Goal: Task Accomplishment & Management: Manage account settings

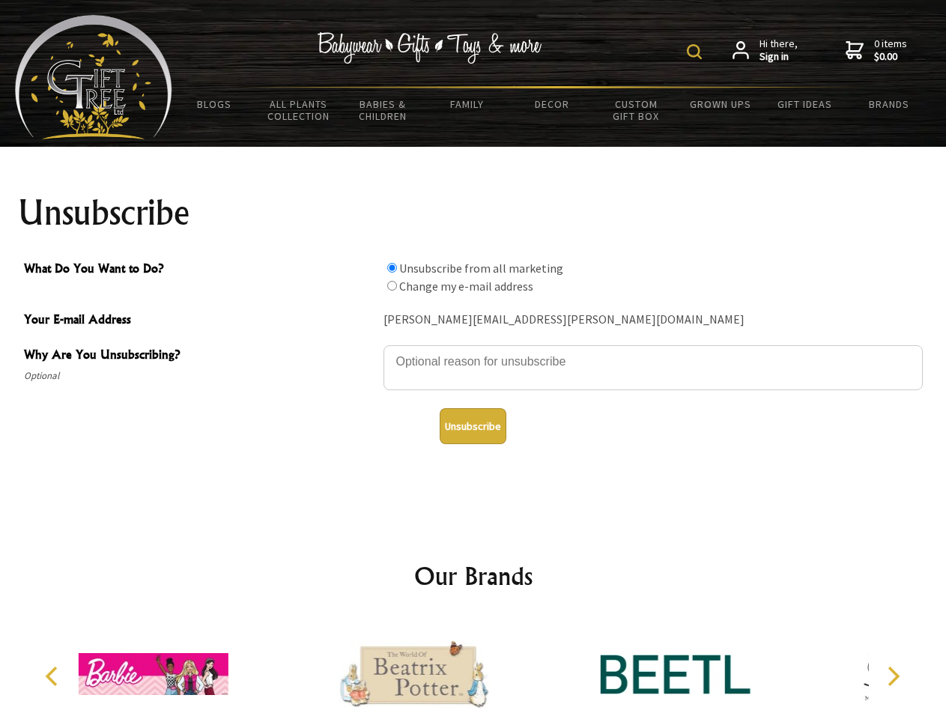
click at [697, 52] on img at bounding box center [694, 51] width 15 height 15
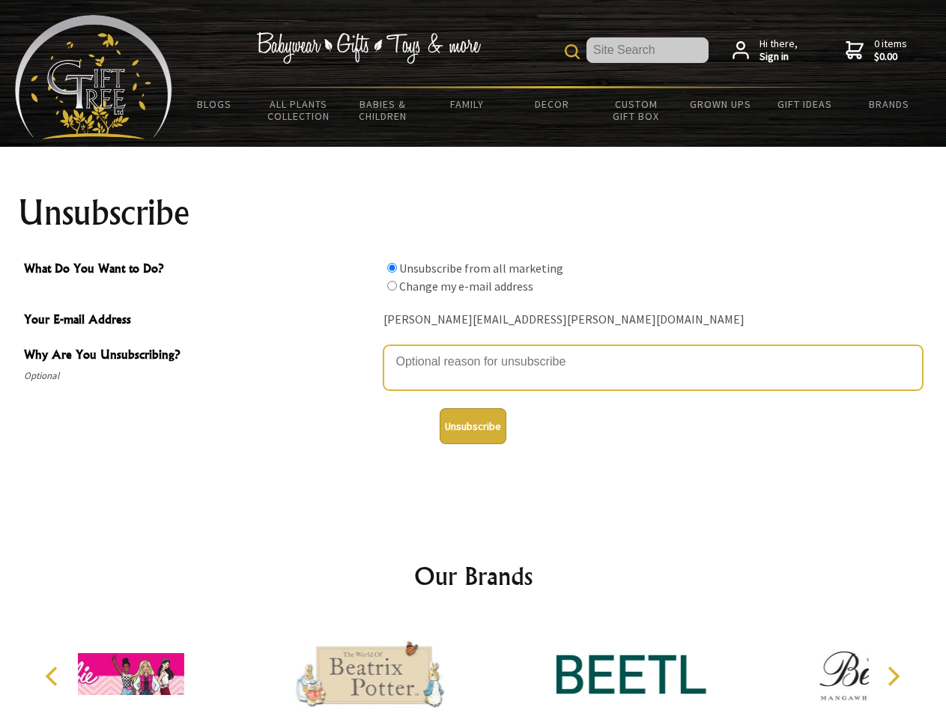
click at [474, 351] on textarea "Why Are You Unsubscribing?" at bounding box center [654, 367] width 540 height 45
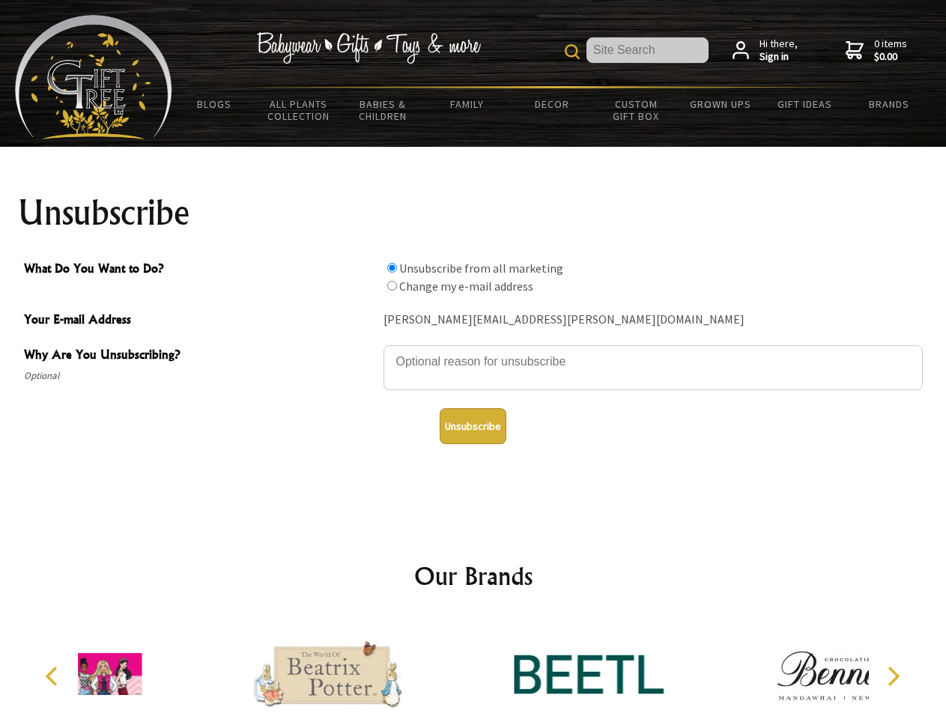
click at [392, 268] on input "What Do You Want to Do?" at bounding box center [392, 268] width 10 height 10
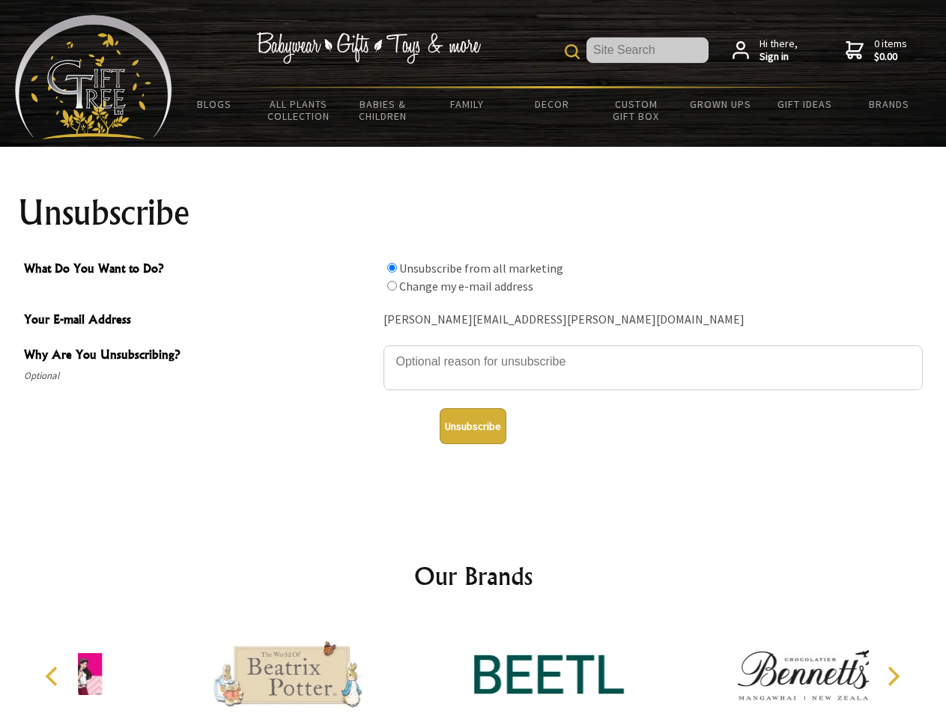
click at [392, 285] on input "What Do You Want to Do?" at bounding box center [392, 286] width 10 height 10
radio input "true"
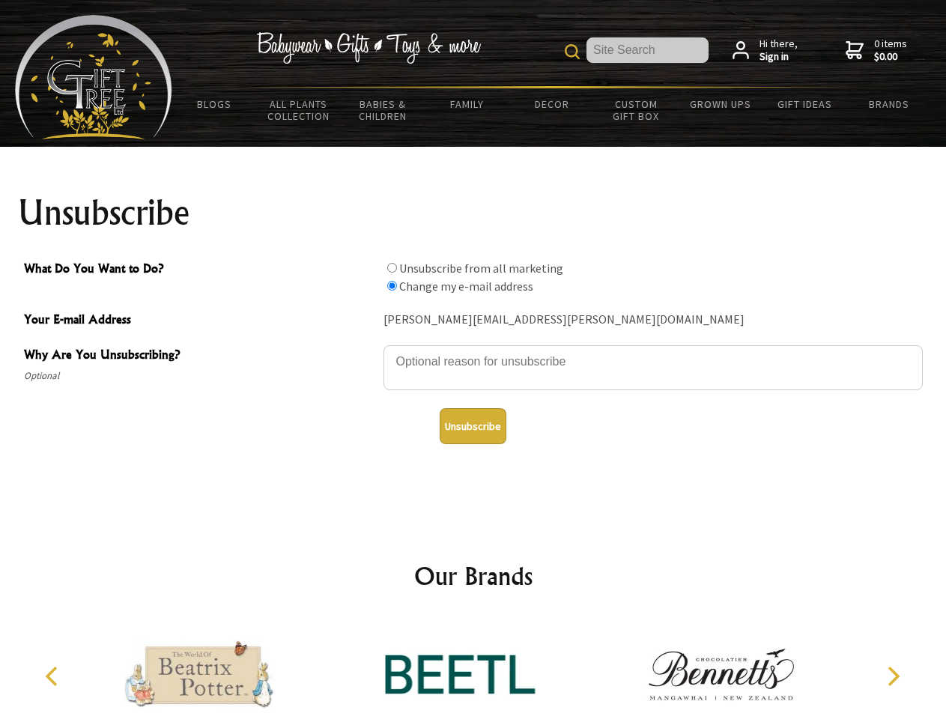
click at [473, 426] on button "Unsubscribe" at bounding box center [473, 426] width 67 height 36
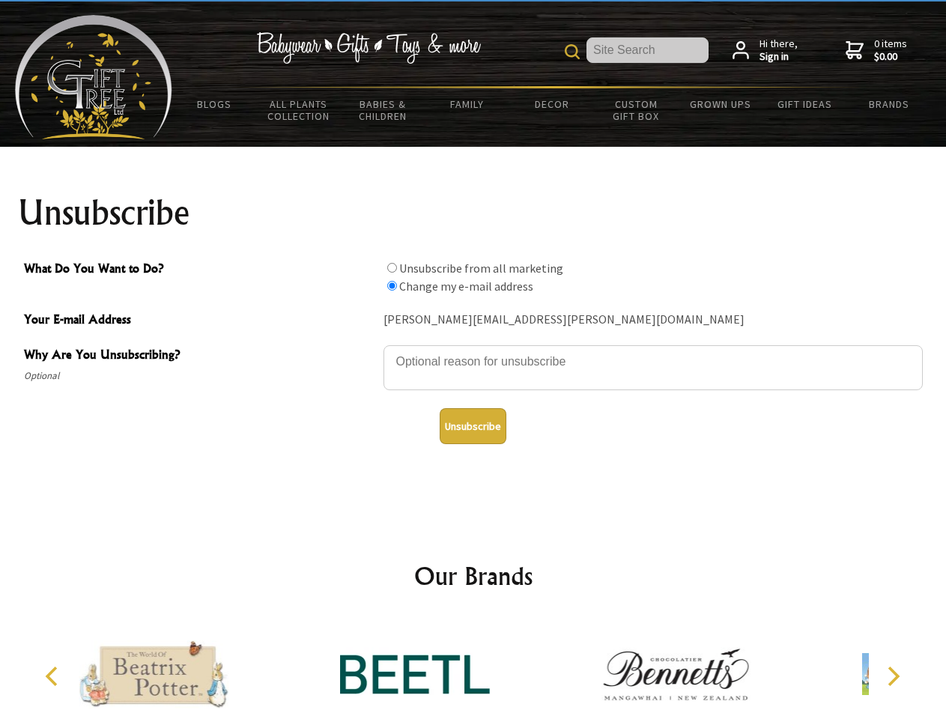
click at [54, 677] on icon "Previous" at bounding box center [52, 676] width 19 height 19
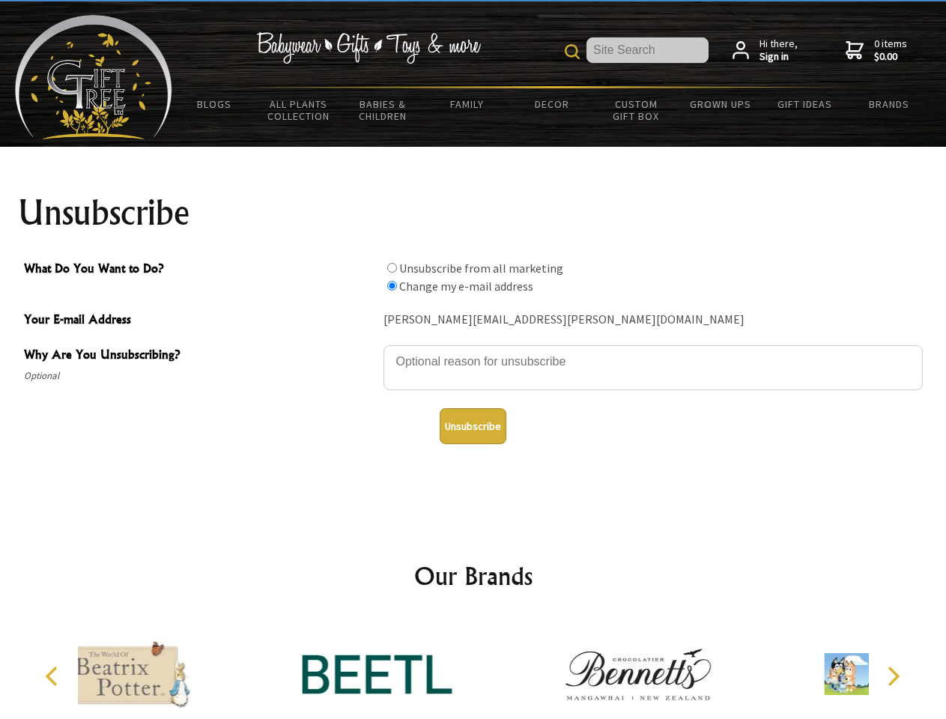
click at [893, 677] on icon "Next" at bounding box center [892, 676] width 19 height 19
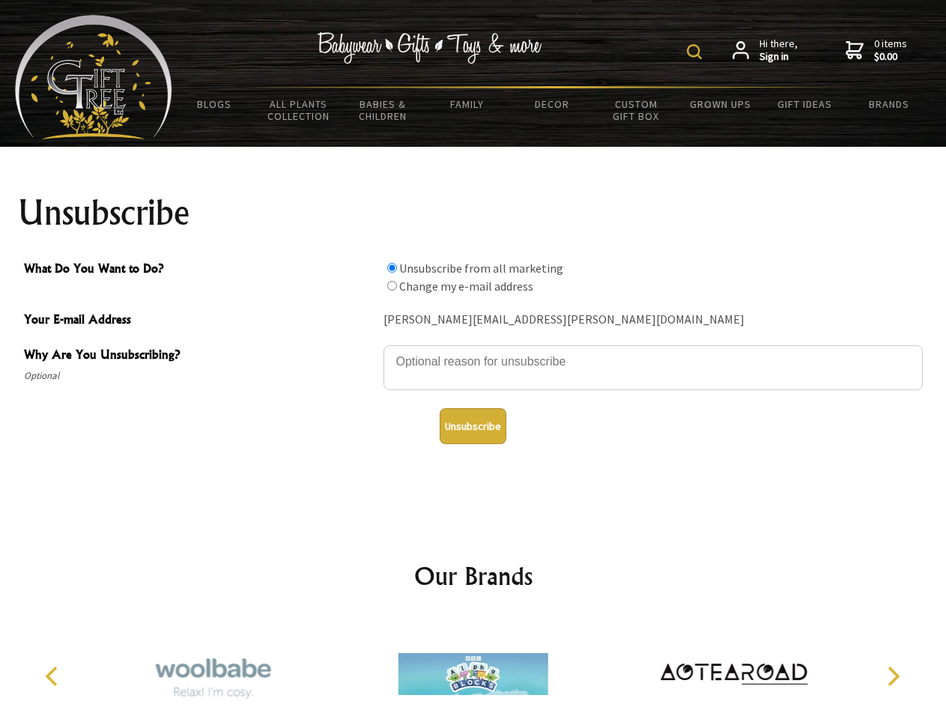
click at [697, 52] on img at bounding box center [694, 51] width 15 height 15
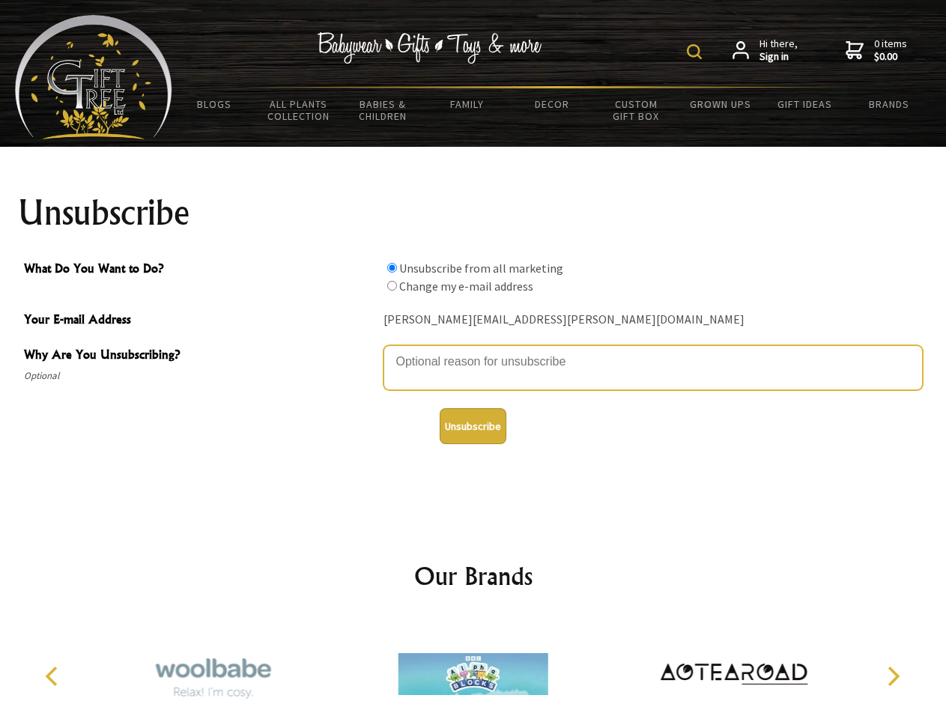
click at [474, 351] on textarea "Why Are You Unsubscribing?" at bounding box center [654, 367] width 540 height 45
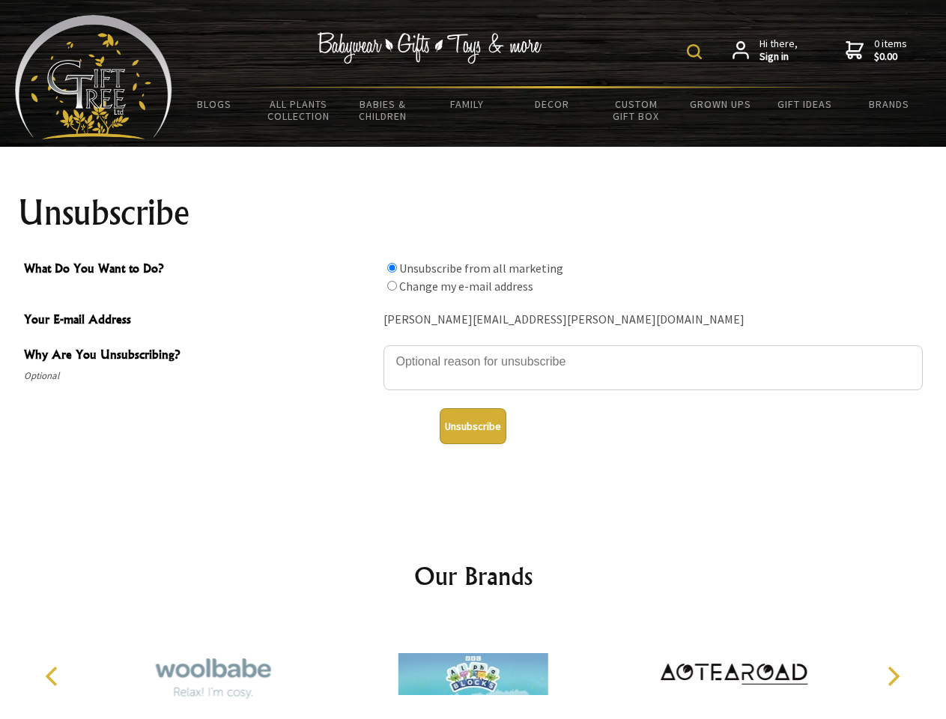
click at [392, 268] on input "What Do You Want to Do?" at bounding box center [392, 268] width 10 height 10
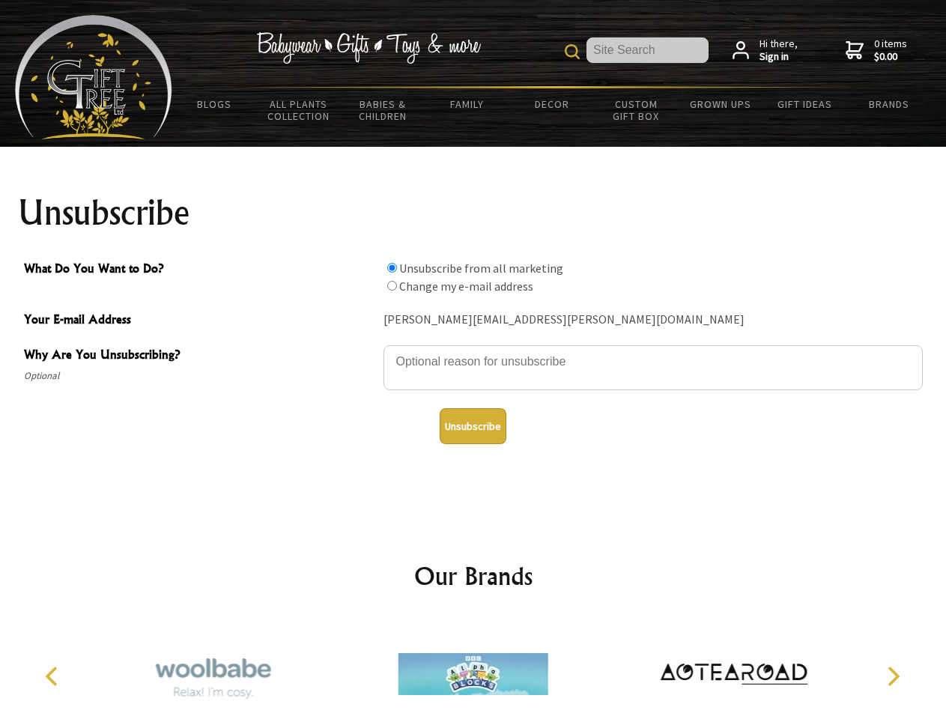
click at [392, 285] on input "What Do You Want to Do?" at bounding box center [392, 286] width 10 height 10
radio input "true"
click at [473, 426] on button "Unsubscribe" at bounding box center [473, 426] width 67 height 36
